Goal: Transaction & Acquisition: Purchase product/service

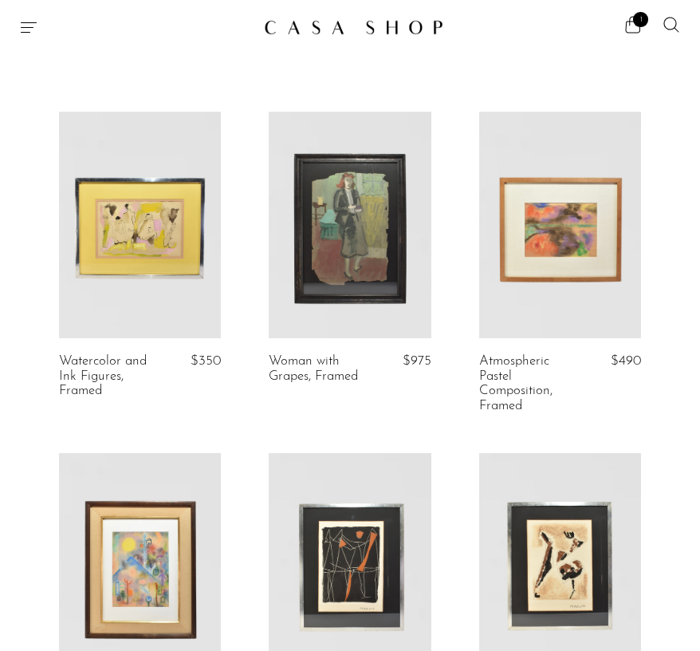
click at [26, 28] on icon "Menu" at bounding box center [29, 27] width 16 height 10
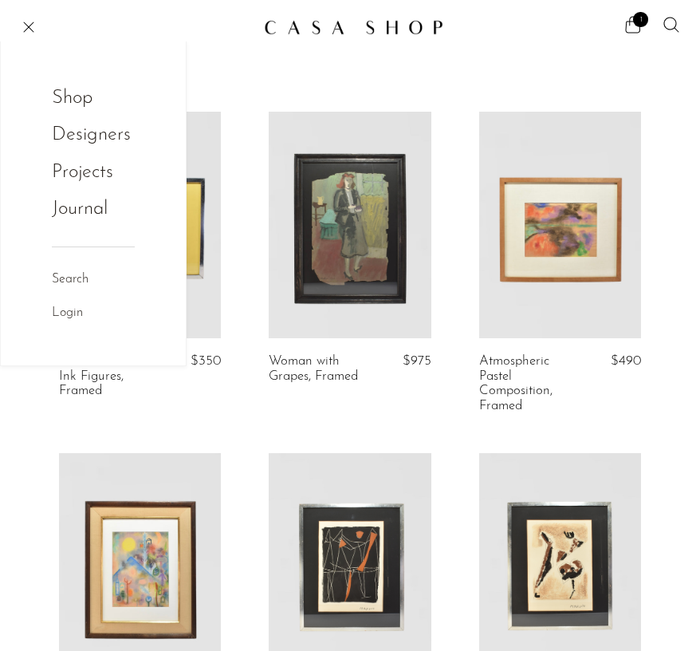
click at [65, 93] on link "Shop" at bounding box center [83, 98] width 62 height 30
click at [321, 41] on link at bounding box center [350, 27] width 172 height 29
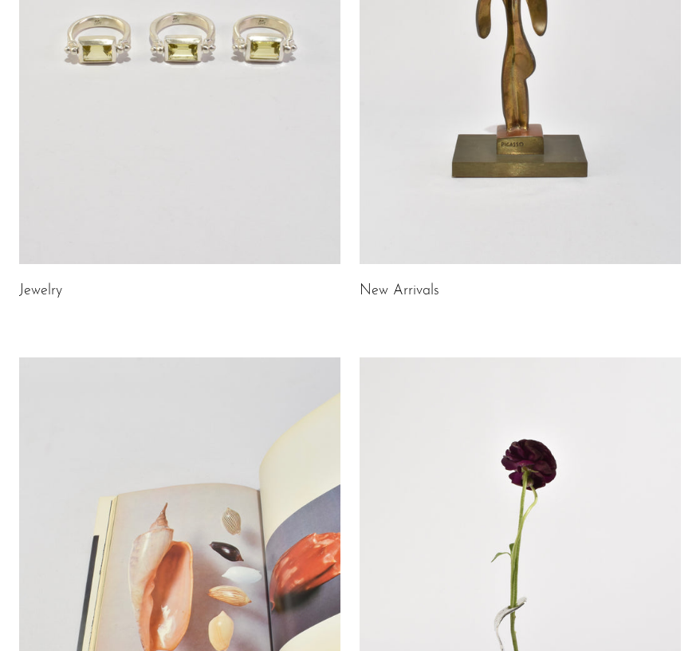
scroll to position [306, 0]
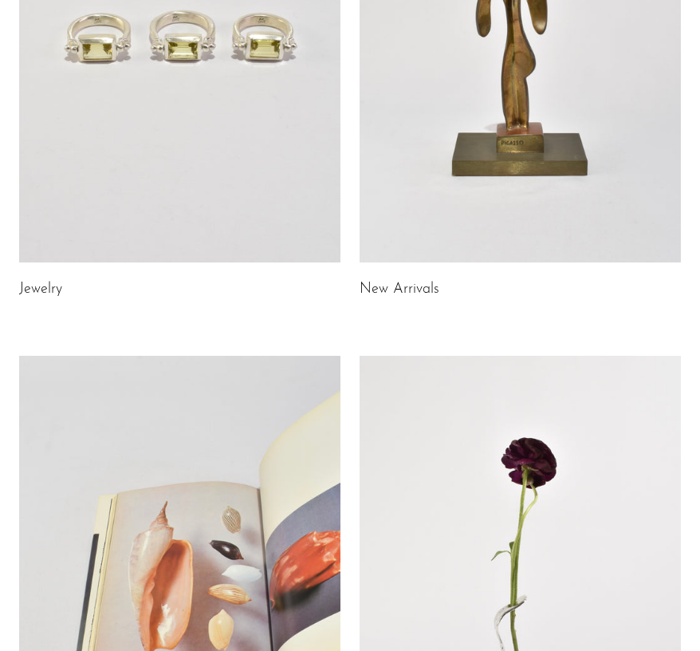
click at [412, 71] on link at bounding box center [521, 38] width 322 height 450
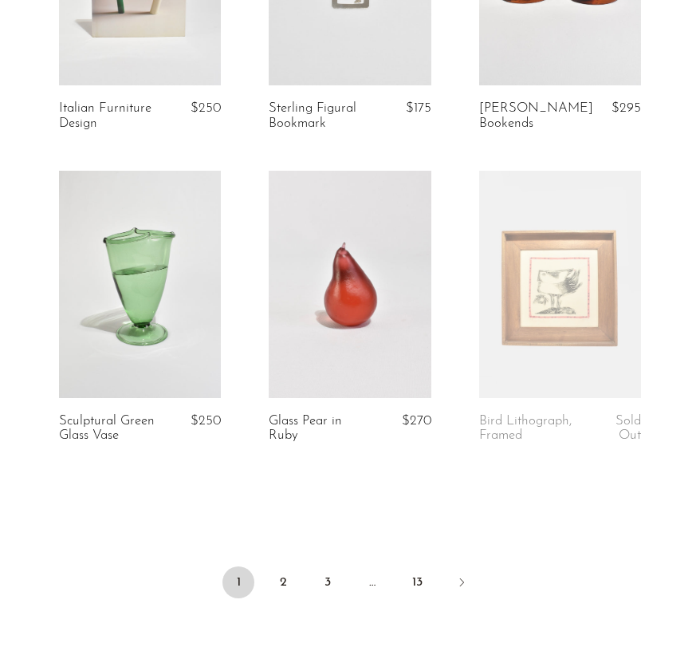
scroll to position [3427, 0]
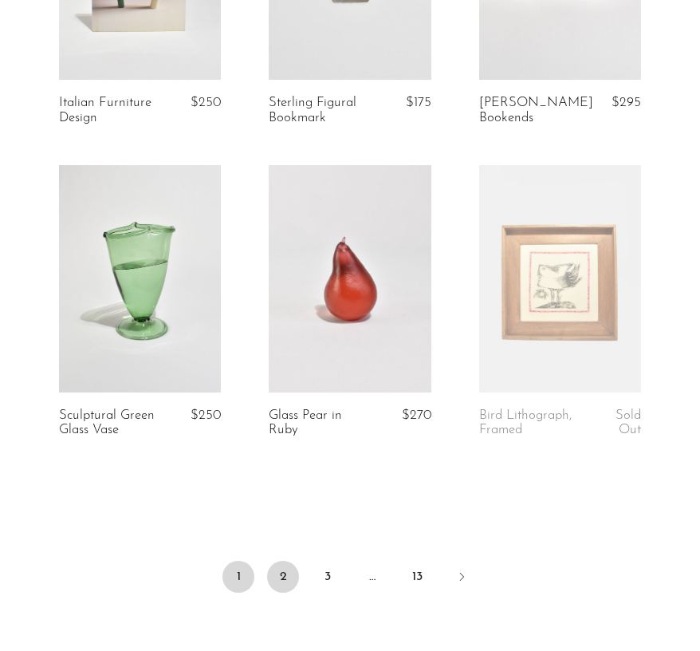
click at [279, 565] on link "2" at bounding box center [283, 577] width 32 height 32
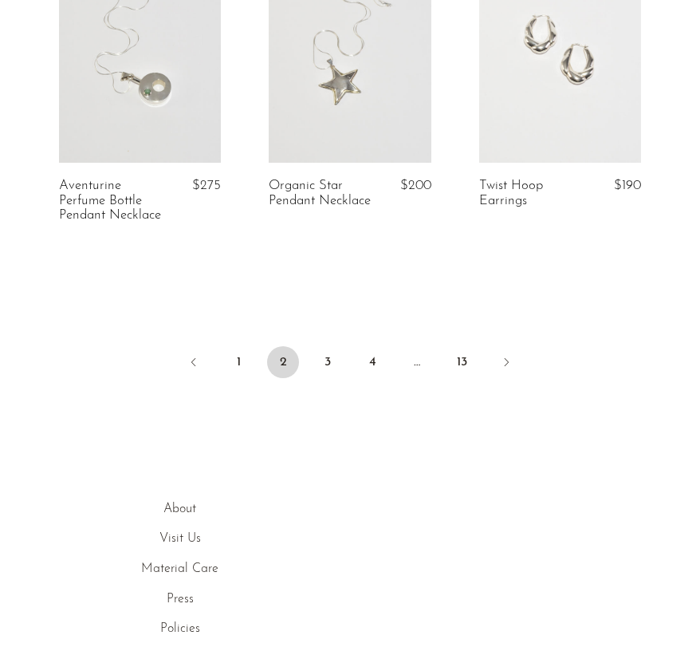
scroll to position [3668, 0]
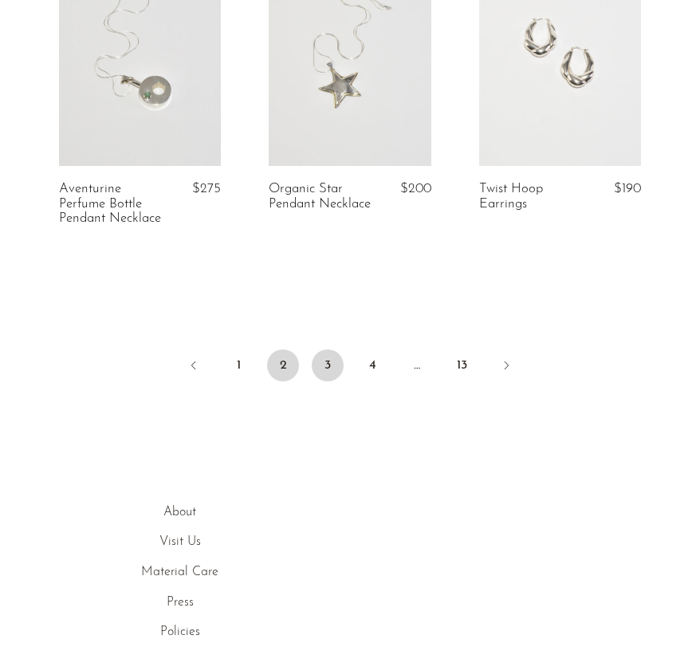
click at [324, 358] on link "3" at bounding box center [328, 365] width 32 height 32
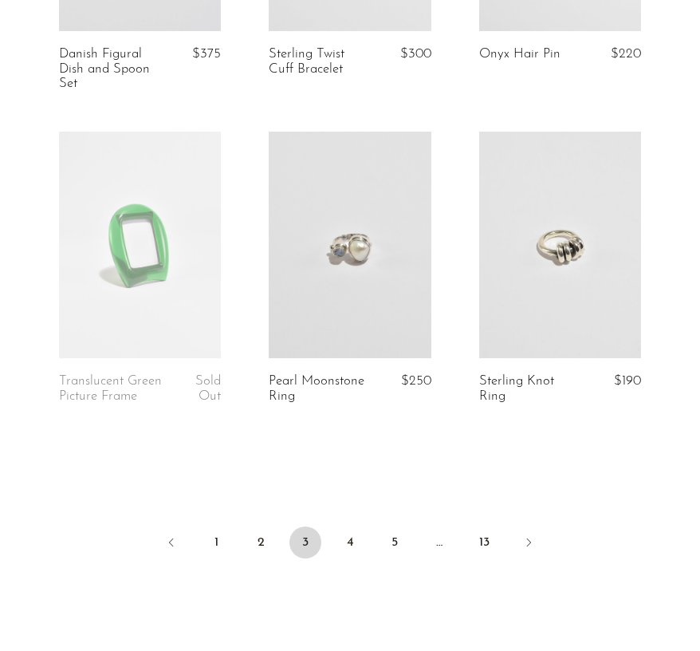
scroll to position [3447, 0]
click at [347, 527] on link "4" at bounding box center [350, 543] width 32 height 32
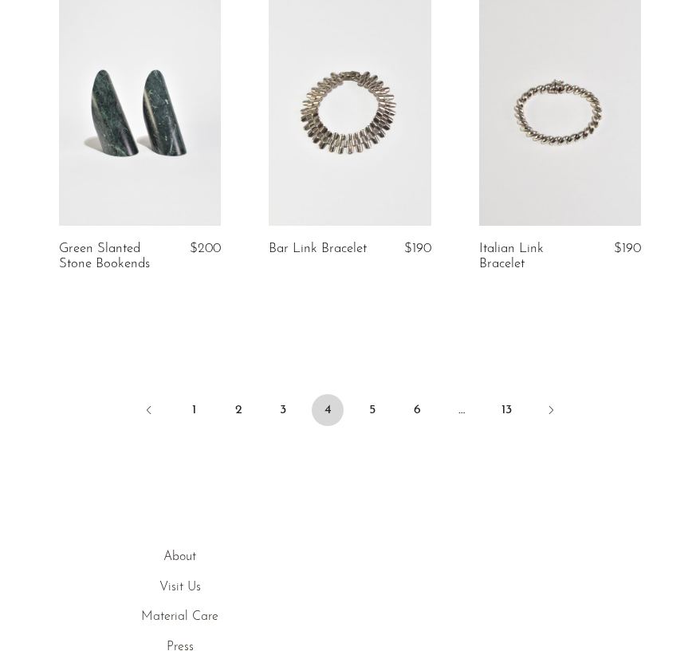
scroll to position [3667, 0]
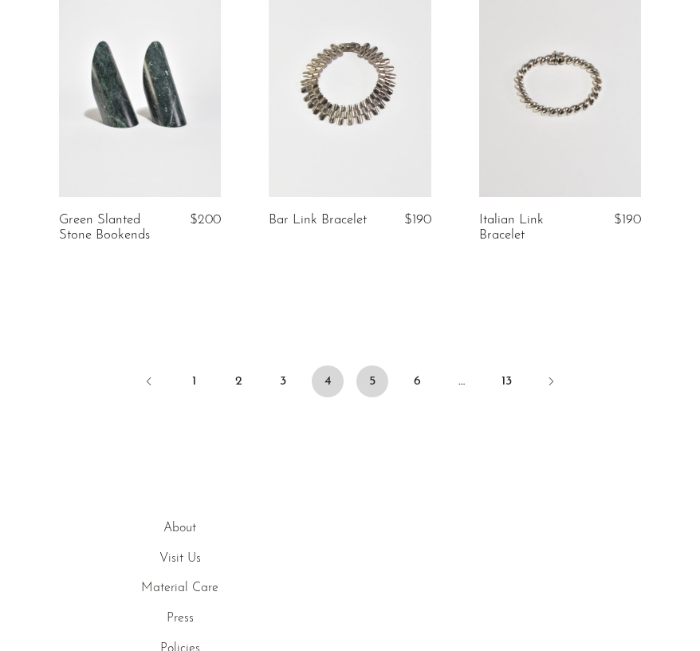
click at [382, 365] on link "5" at bounding box center [373, 381] width 32 height 32
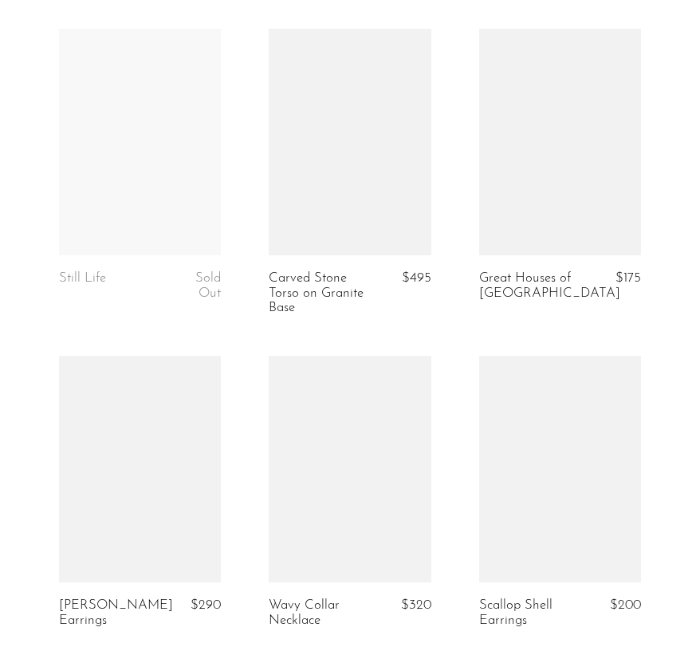
scroll to position [1986, 0]
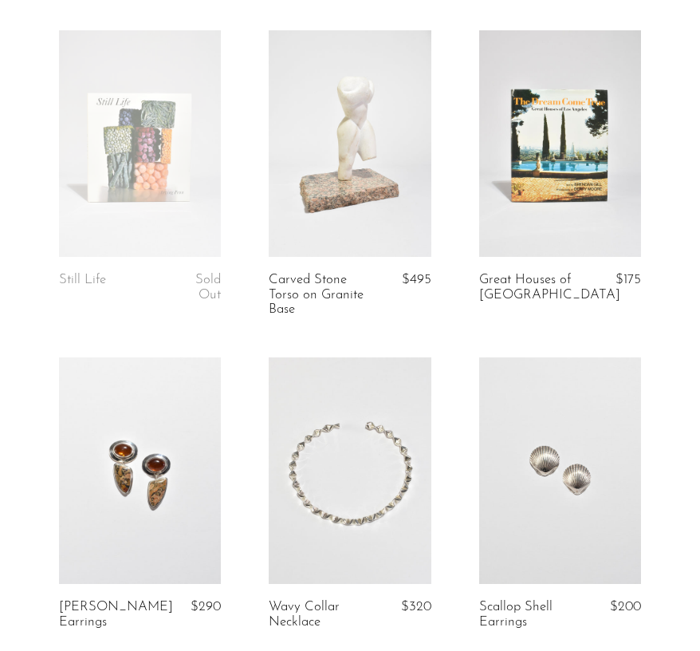
click at [151, 144] on link at bounding box center [140, 143] width 162 height 227
